Goal: Entertainment & Leisure: Browse casually

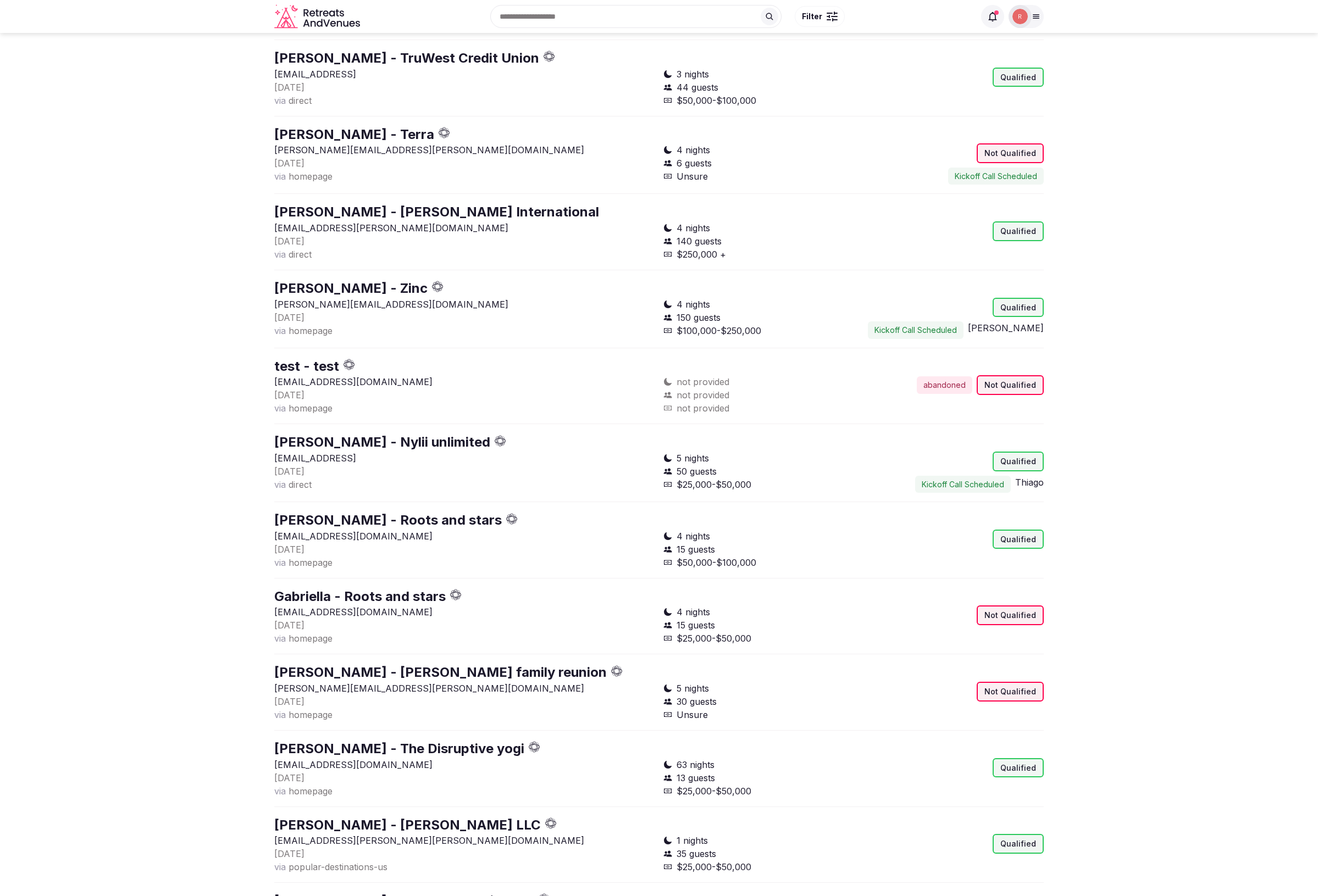
scroll to position [1027, 0]
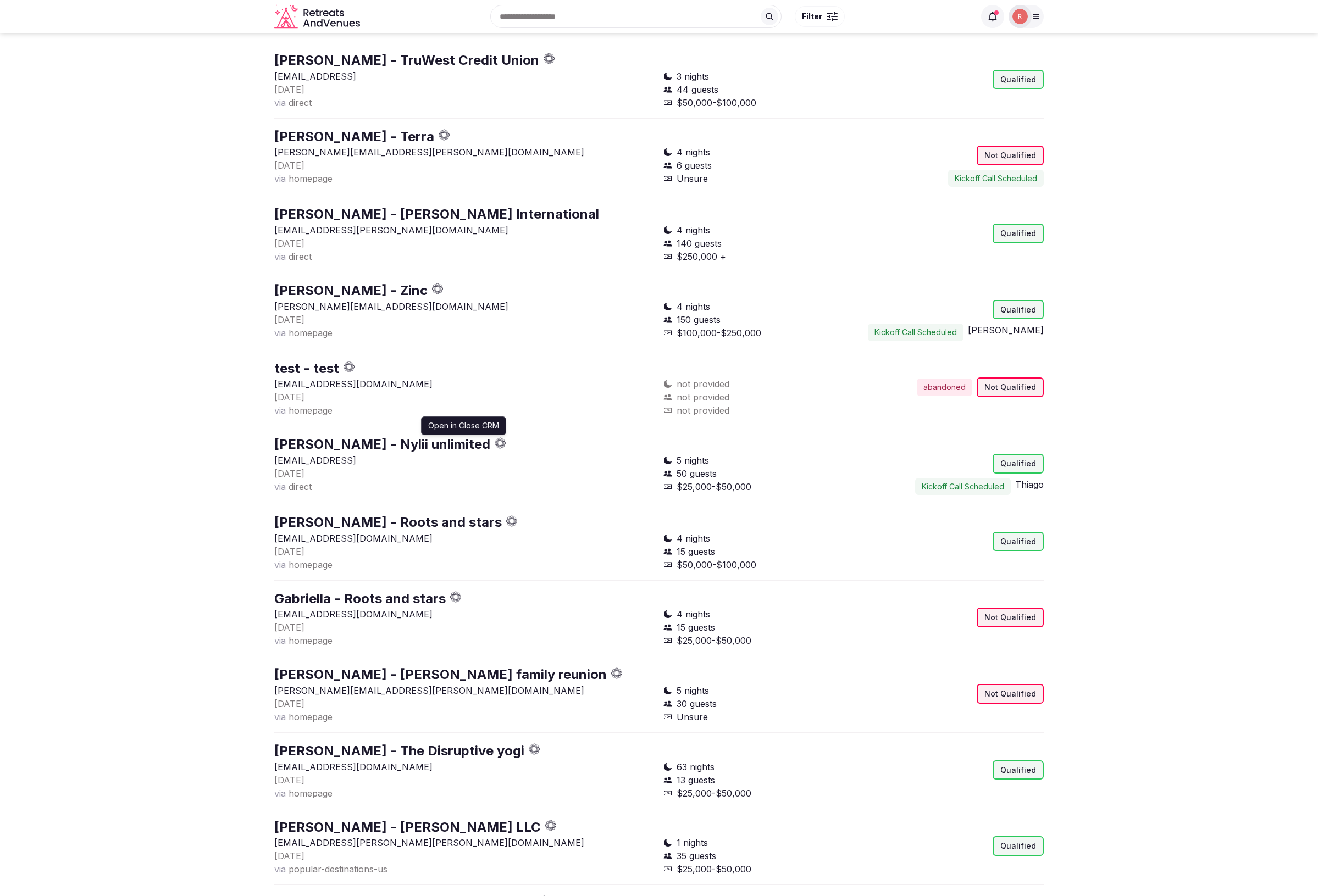
click at [502, 443] on icon "button" at bounding box center [503, 441] width 2 height 5
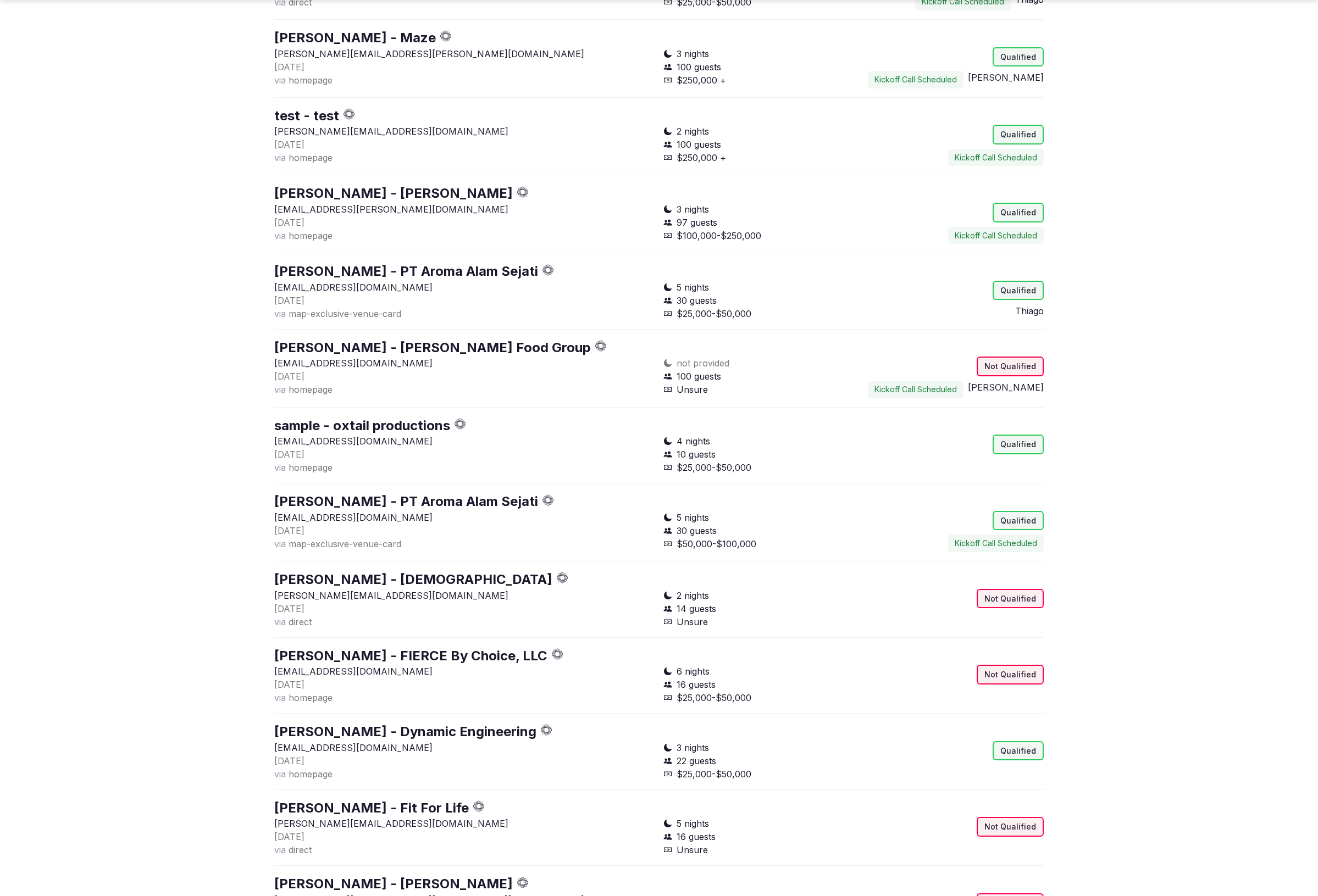
scroll to position [4719, 0]
click at [602, 346] on icon "button" at bounding box center [603, 345] width 3 height 3
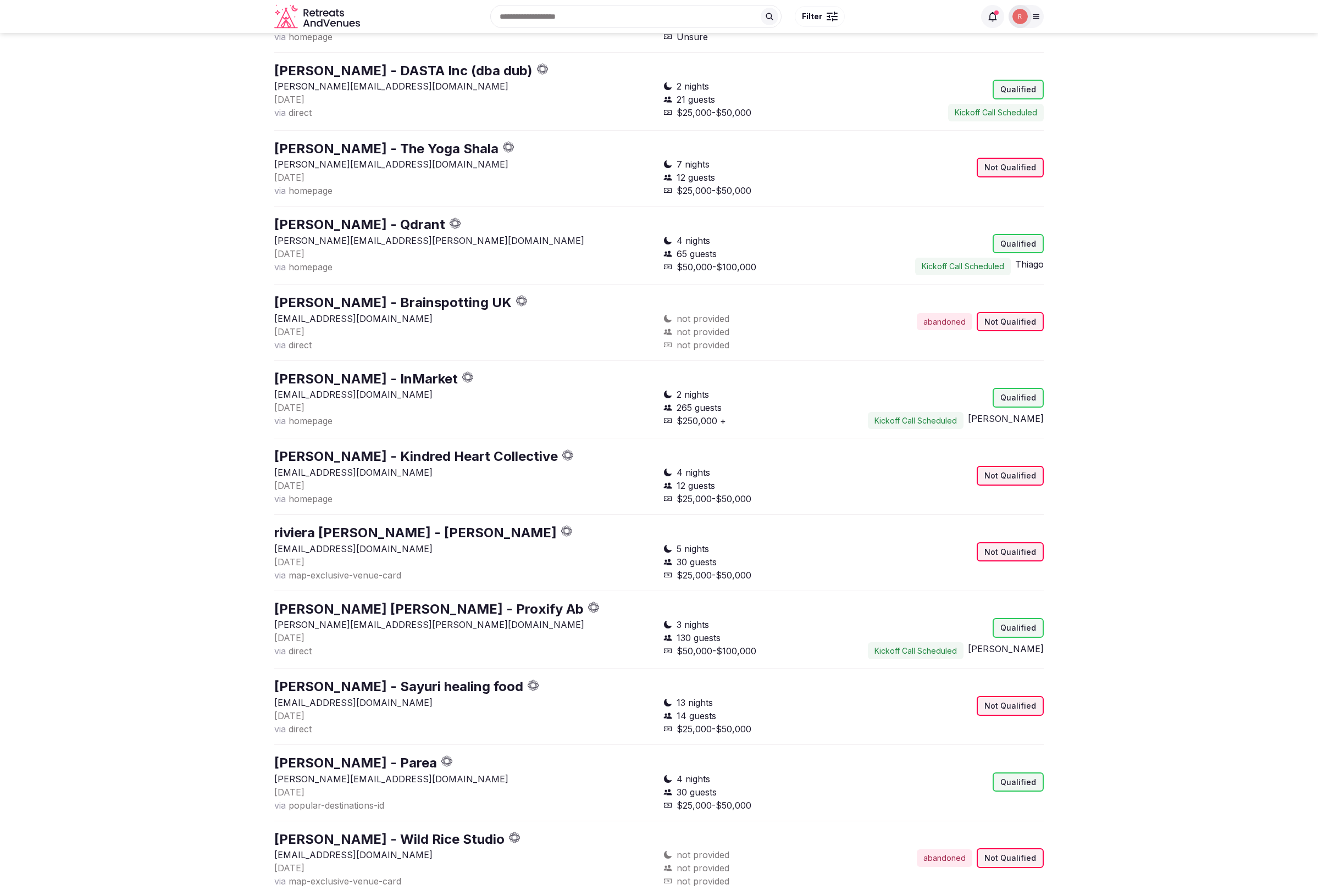
scroll to position [21451, 0]
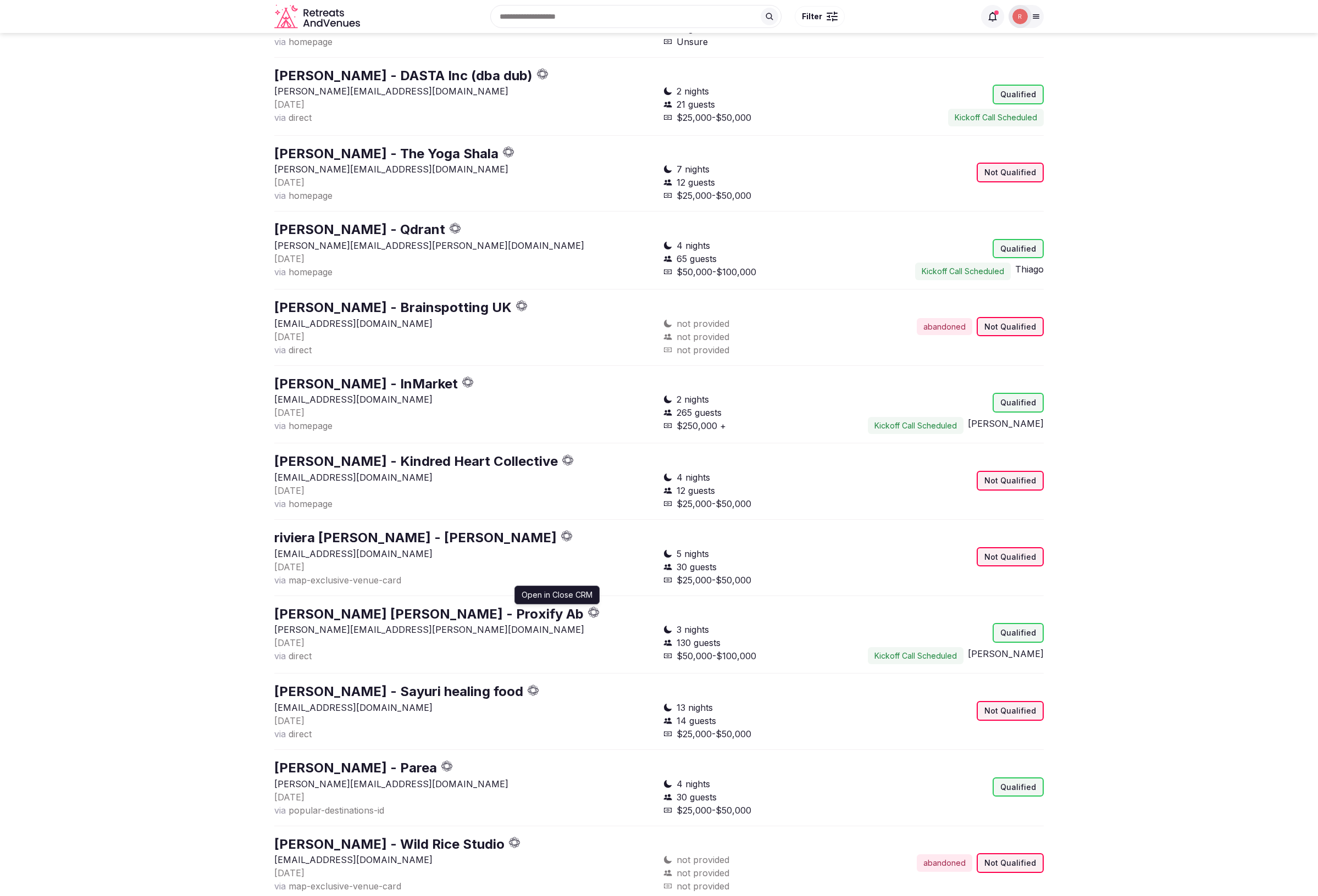
click at [588, 607] on icon "button" at bounding box center [594, 613] width 11 height 11
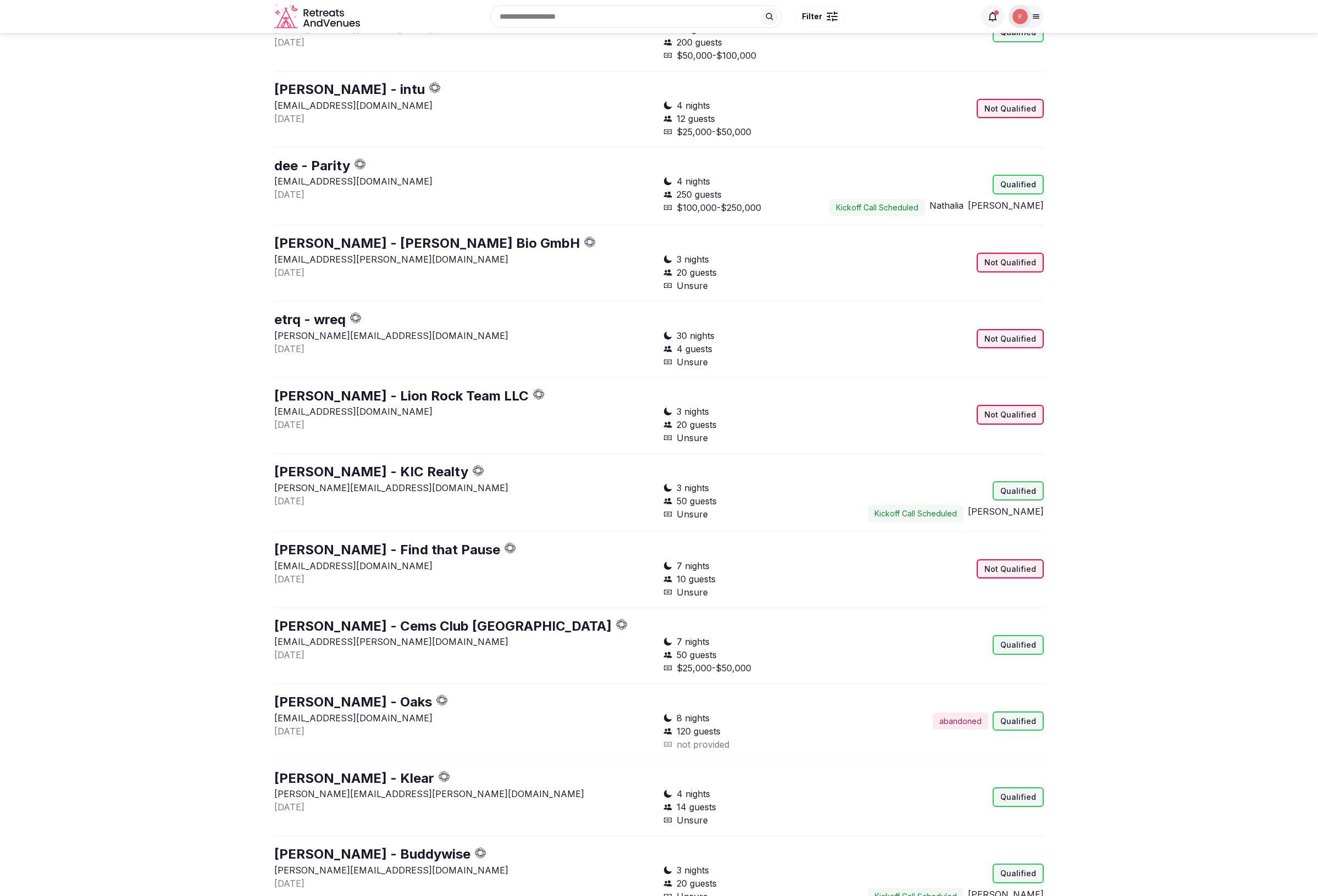
scroll to position [29081, 0]
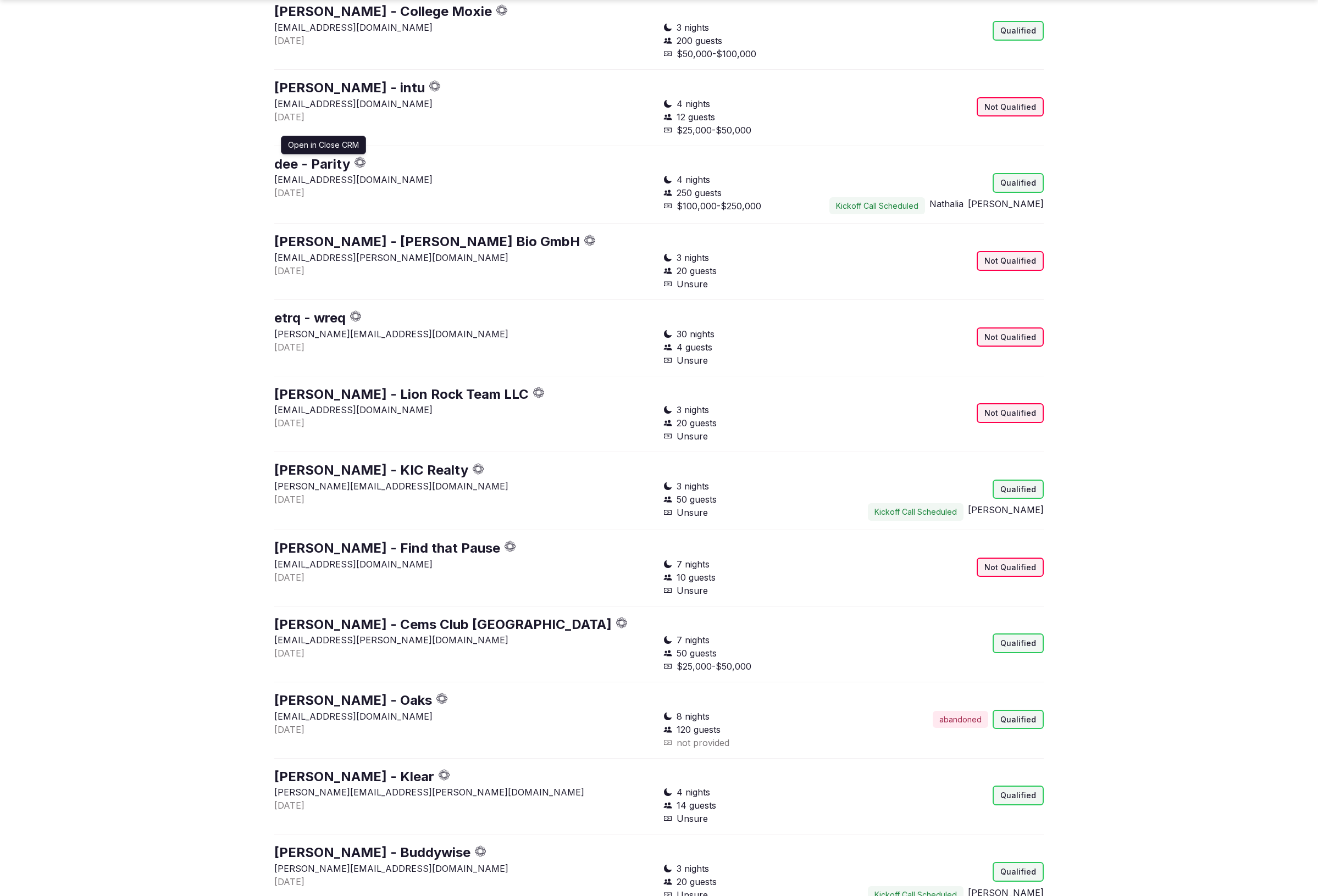
click at [361, 161] on icon "button" at bounding box center [362, 162] width 3 height 3
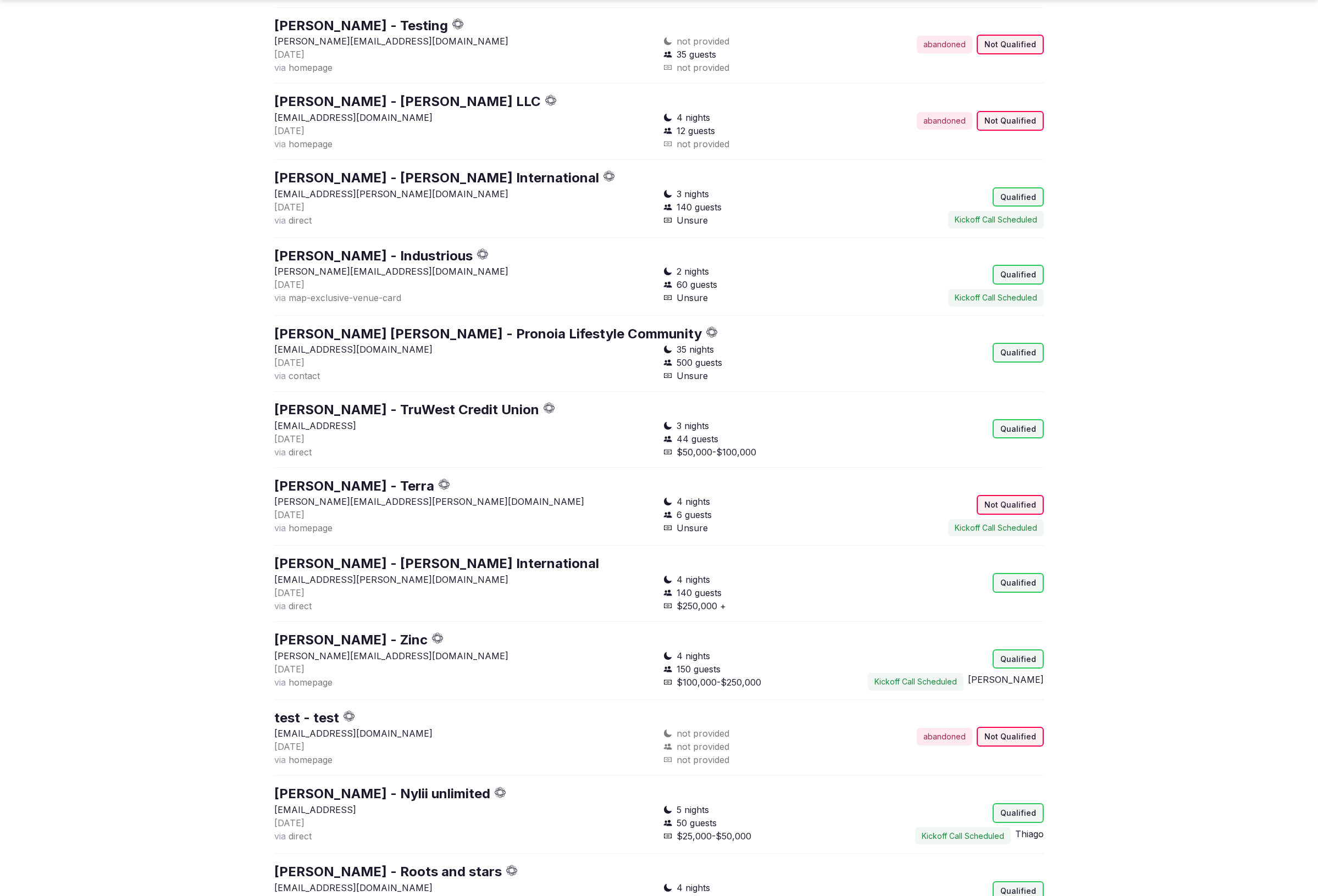
scroll to position [785, 0]
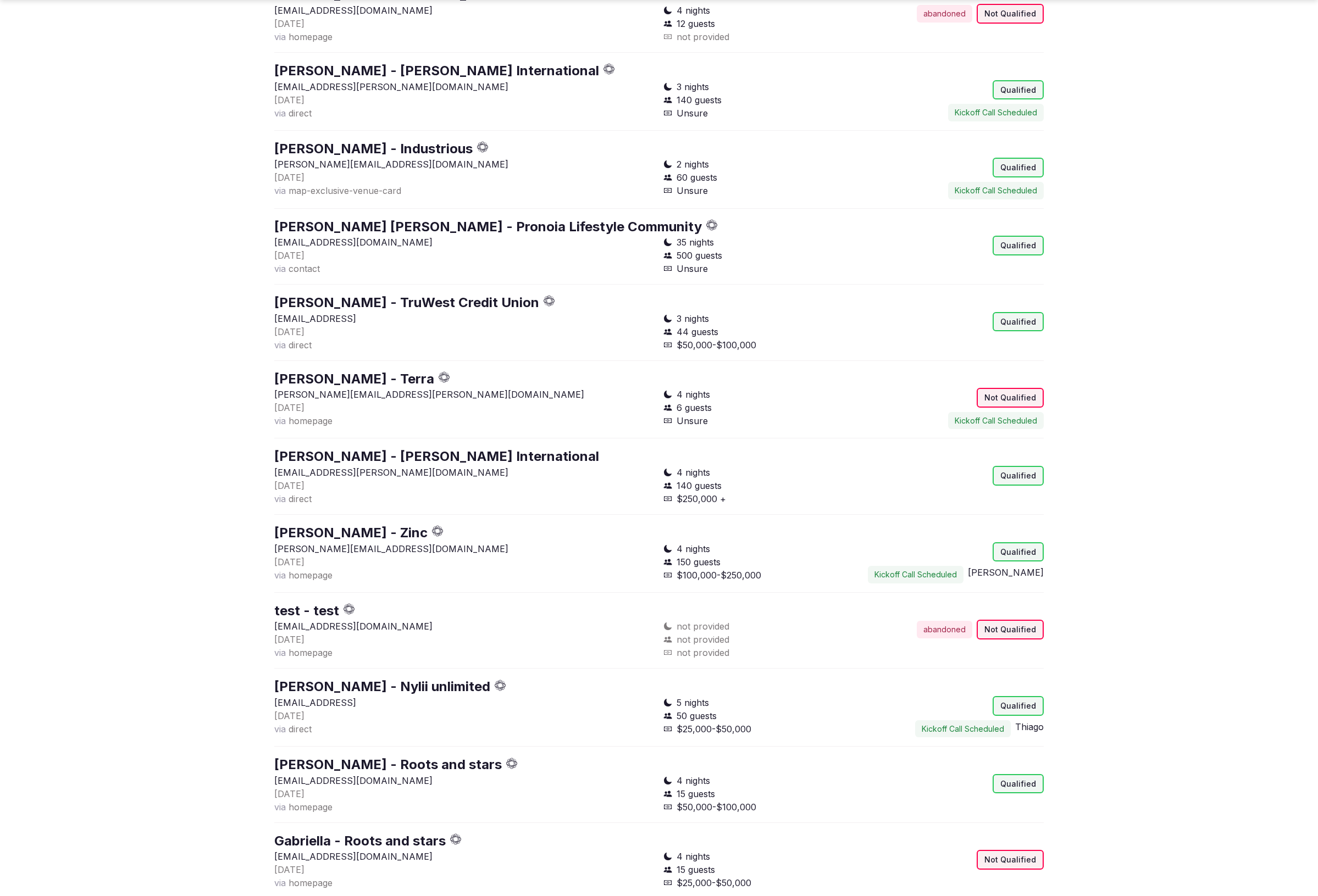
click at [440, 532] on icon "button" at bounding box center [441, 533] width 3 height 5
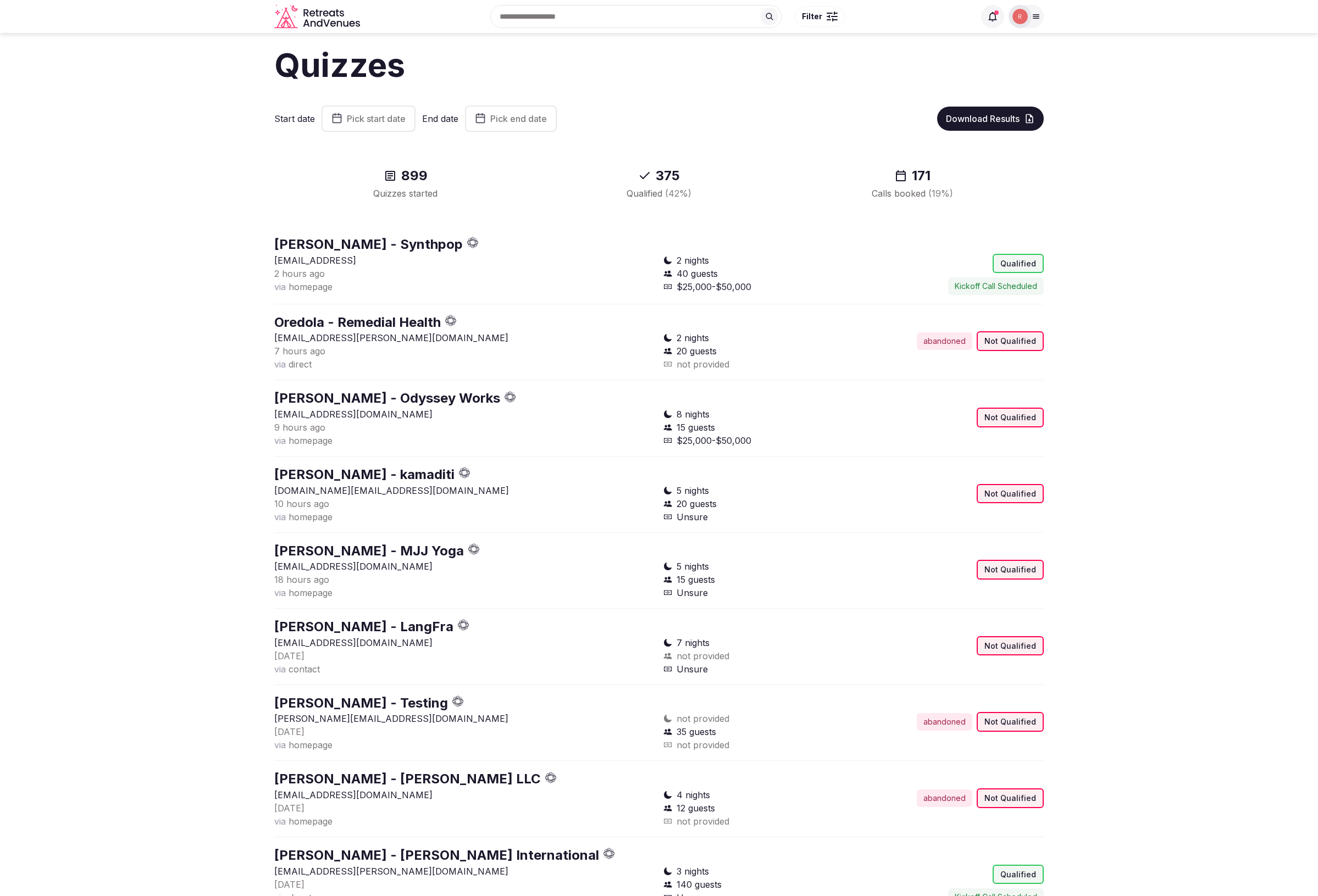
scroll to position [2, 0]
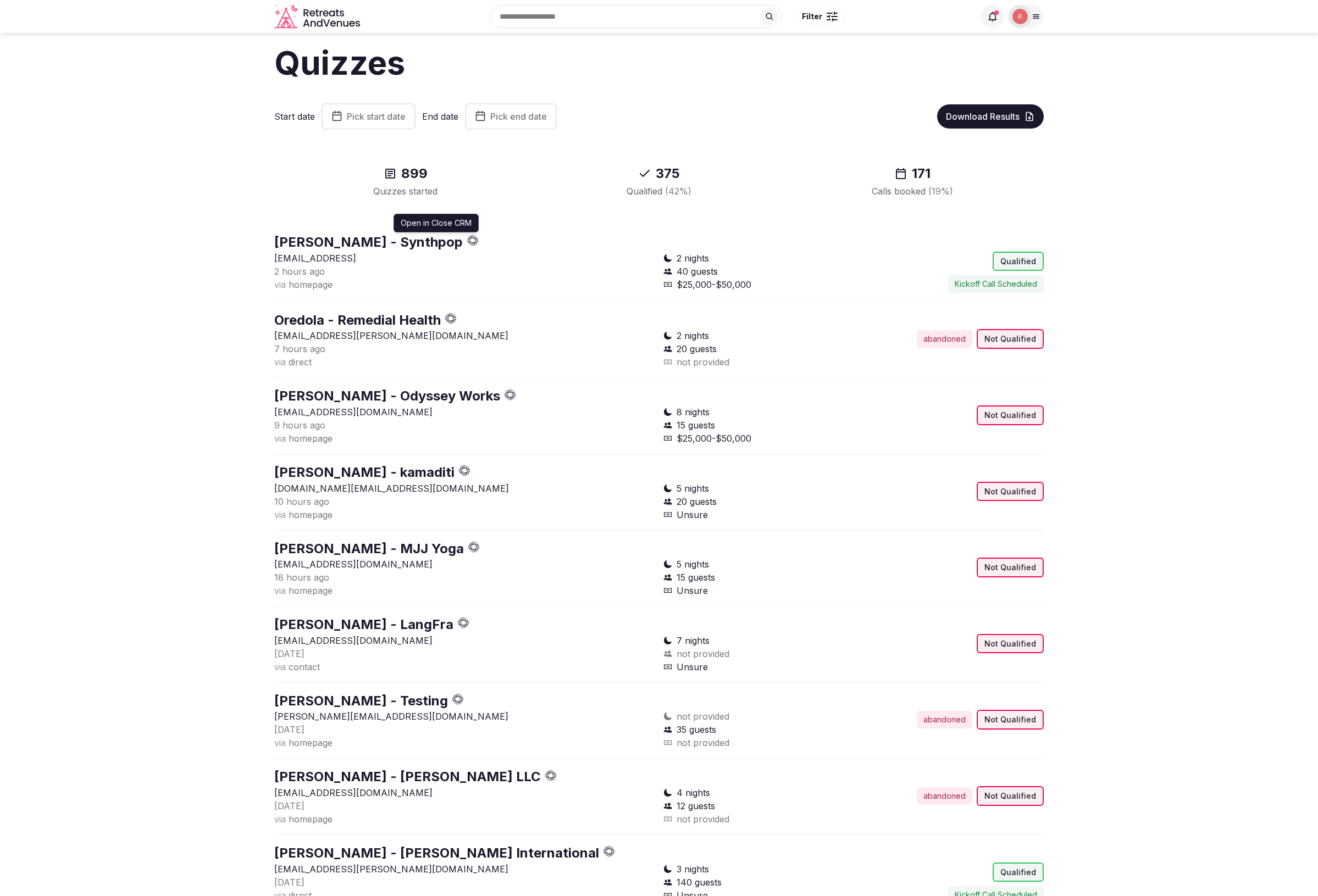
click at [467, 239] on icon "button" at bounding box center [473, 241] width 11 height 11
